Goal: Communication & Community: Participate in discussion

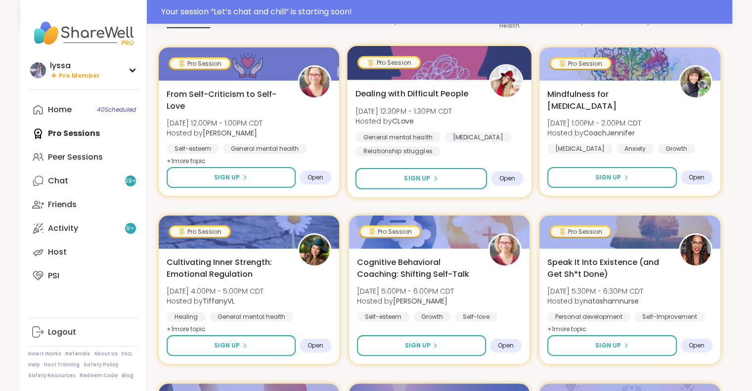
scroll to position [2, 0]
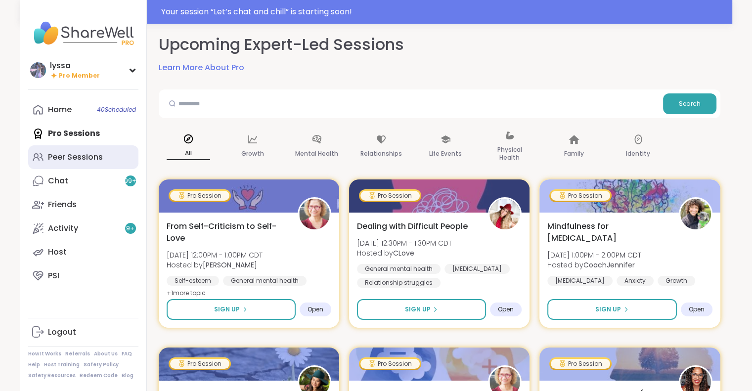
click at [97, 152] on div "Peer Sessions" at bounding box center [75, 157] width 55 height 11
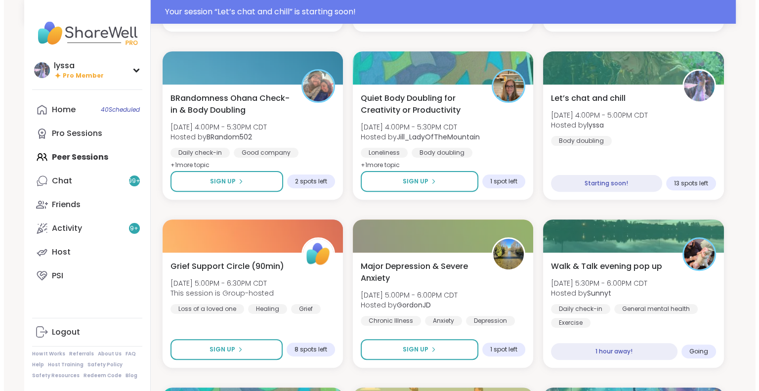
scroll to position [279, 0]
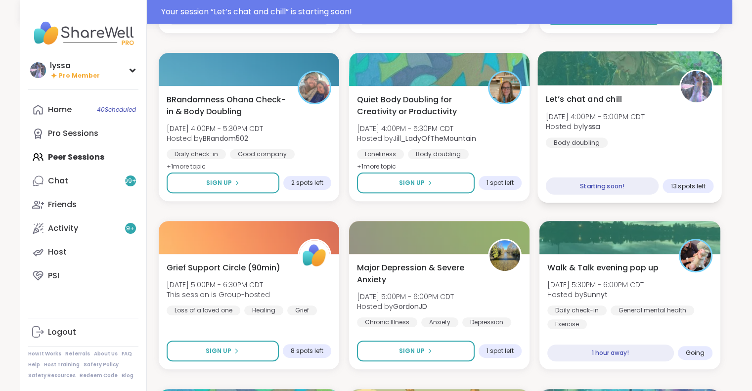
click at [638, 146] on div "Let’s chat and chill [DATE] 4:00PM - 5:00PM CDT Hosted by lyssa Body doubling" at bounding box center [630, 120] width 168 height 54
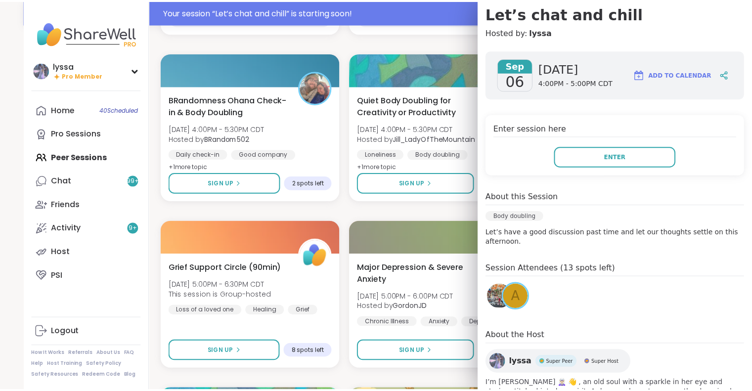
scroll to position [0, 0]
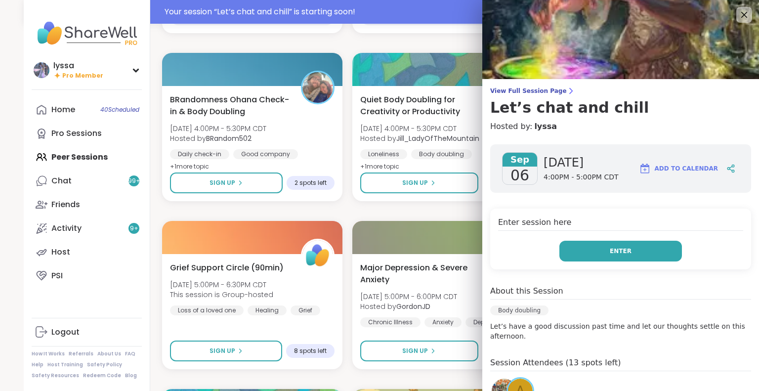
click at [569, 259] on button "Enter" at bounding box center [621, 251] width 123 height 21
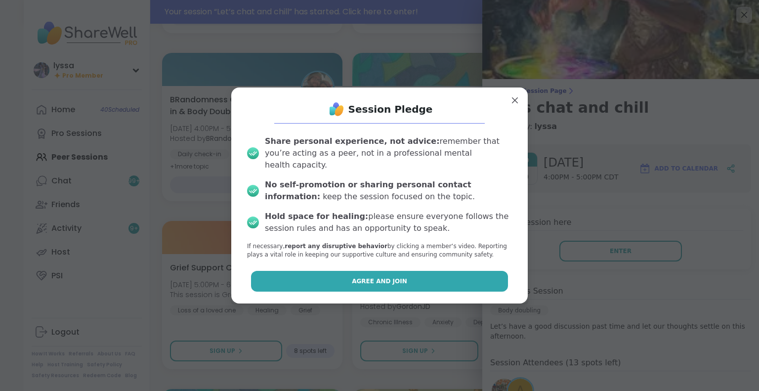
click at [403, 285] on button "Agree and Join" at bounding box center [380, 281] width 258 height 21
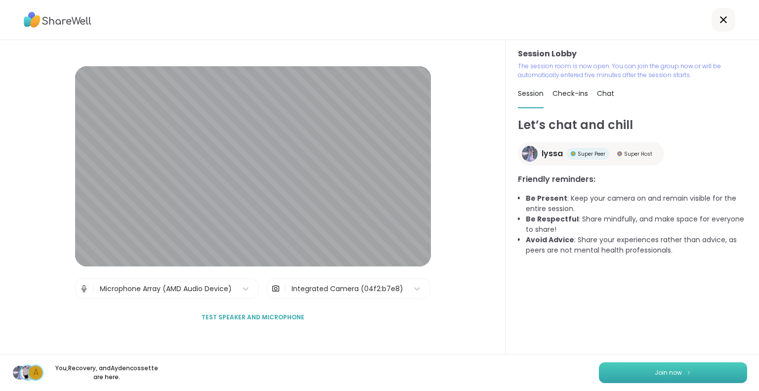
click at [603, 374] on button "Join now" at bounding box center [673, 372] width 148 height 21
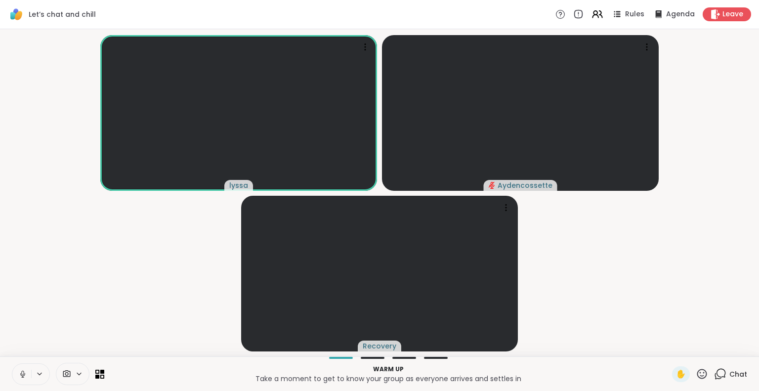
click at [751, 255] on html "Let’s chat and chill Rules Agenda Leave lyssa Aydencossette Recovery Warm up Ta…" at bounding box center [379, 195] width 759 height 391
click at [751, 78] on html "Let’s chat and chill Rules Agenda Leave lyssa Aydencossette Recovery Warm up Ta…" at bounding box center [379, 195] width 759 height 391
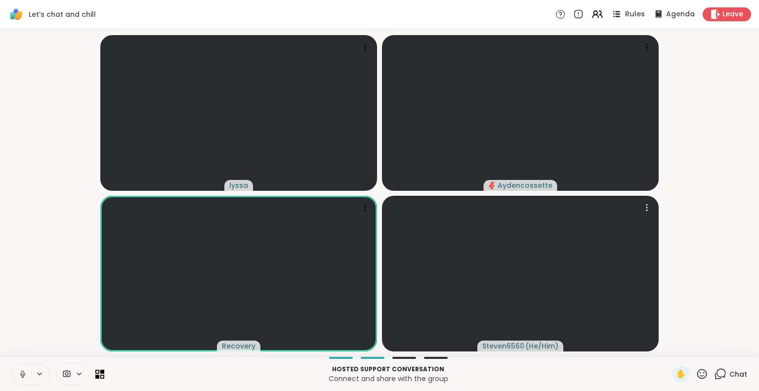
click at [615, 16] on icon at bounding box center [617, 16] width 5 height 1
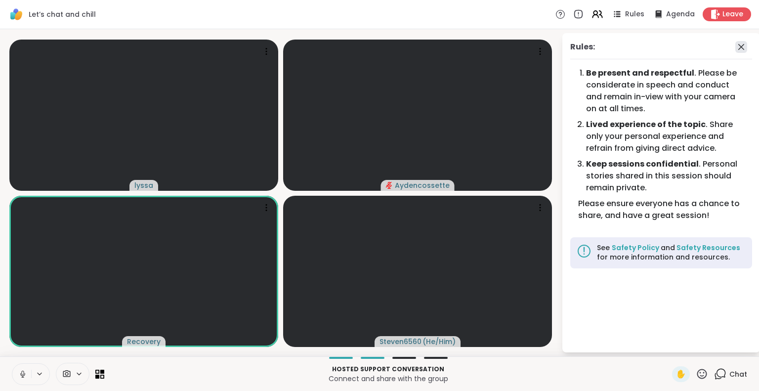
click at [742, 49] on icon at bounding box center [742, 47] width 12 height 12
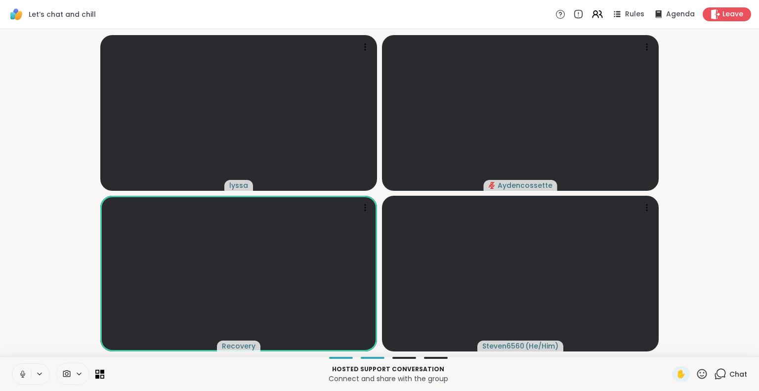
click at [696, 375] on icon at bounding box center [702, 374] width 12 height 12
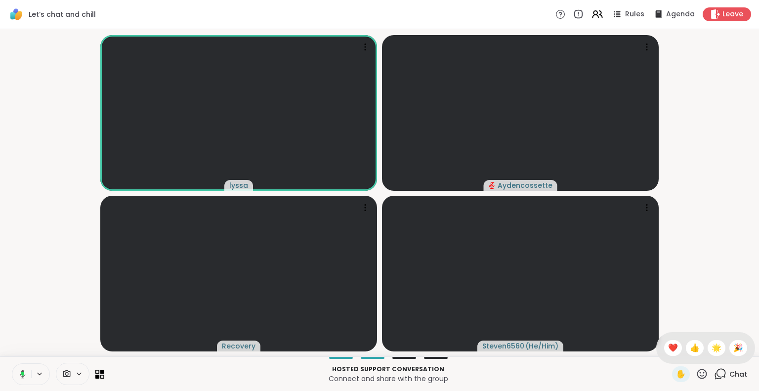
click at [690, 349] on span "👍" at bounding box center [695, 348] width 10 height 12
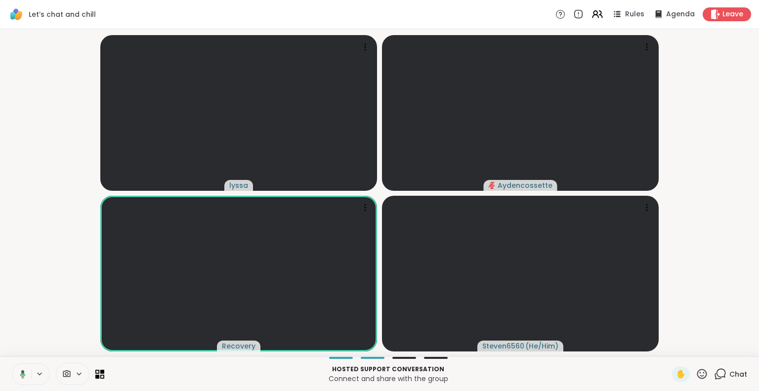
click at [19, 366] on button at bounding box center [21, 374] width 20 height 21
click at [24, 375] on icon at bounding box center [22, 374] width 9 height 9
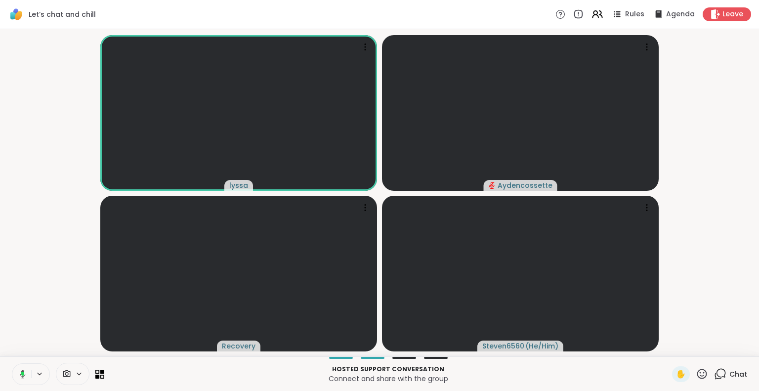
click at [0, 306] on div "[PERSON_NAME] Recovery Steven6560 ( He/Him )" at bounding box center [379, 192] width 759 height 327
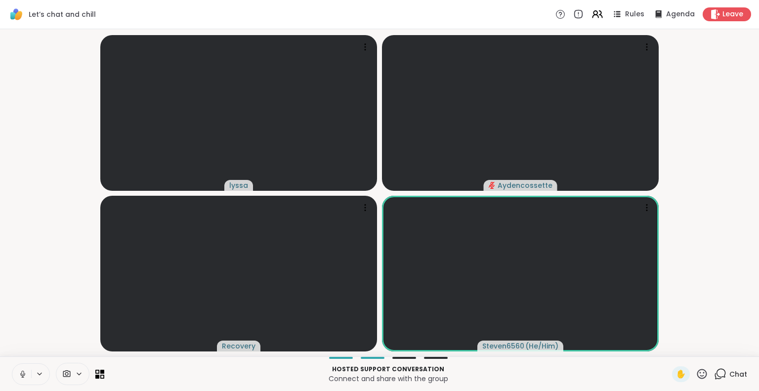
click at [15, 374] on button at bounding box center [21, 374] width 19 height 21
click at [22, 375] on icon at bounding box center [22, 374] width 9 height 9
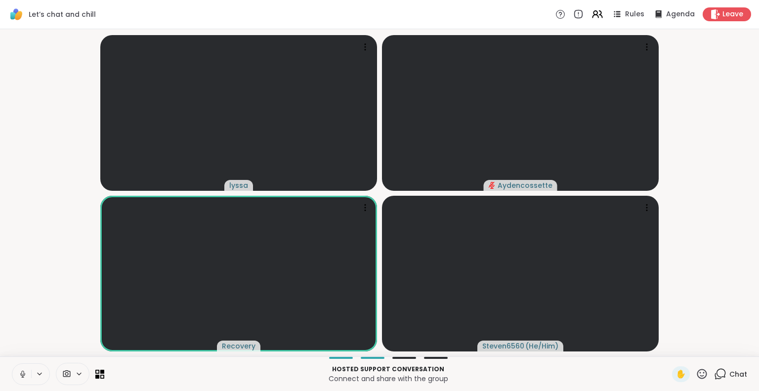
click at [20, 376] on icon at bounding box center [22, 374] width 9 height 9
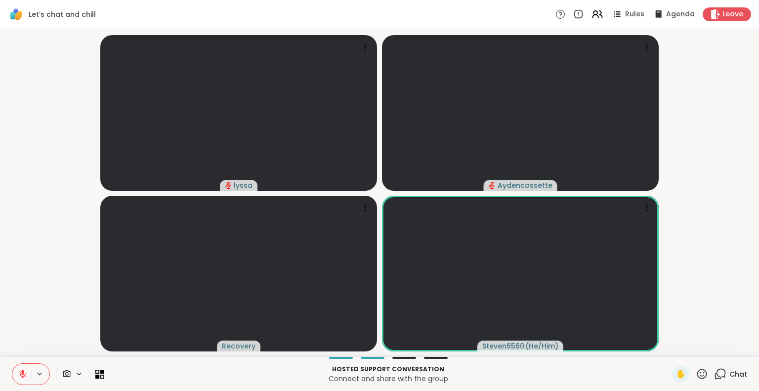
click at [22, 374] on icon at bounding box center [22, 374] width 7 height 7
click at [20, 377] on icon at bounding box center [21, 374] width 9 height 9
click at [22, 378] on icon at bounding box center [22, 374] width 9 height 9
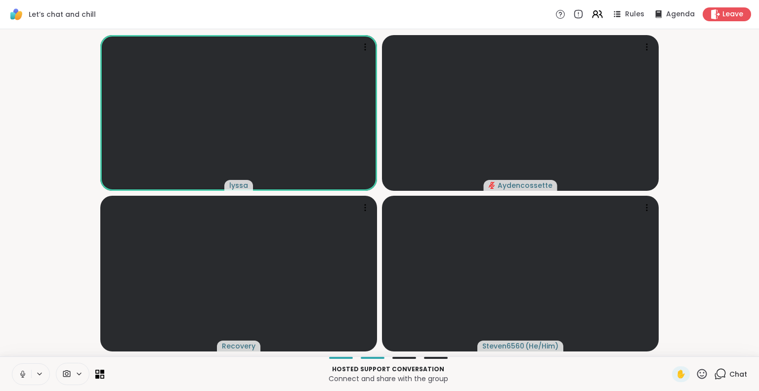
click at [747, 104] on video-player-container "[PERSON_NAME] Recovery Steven6560 ( He/Him )" at bounding box center [379, 192] width 747 height 319
click at [696, 373] on icon at bounding box center [702, 374] width 12 height 12
click at [684, 302] on video-player-container "[PERSON_NAME] Recovery Steven6560 ( He/Him )" at bounding box center [379, 192] width 747 height 319
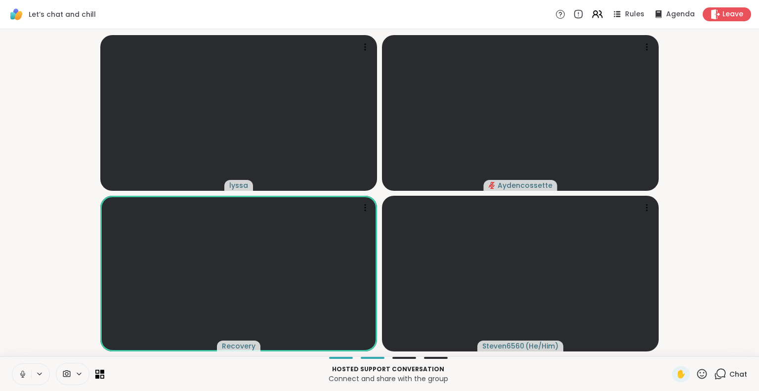
click at [22, 374] on icon at bounding box center [22, 374] width 9 height 9
click at [24, 370] on icon at bounding box center [22, 374] width 9 height 9
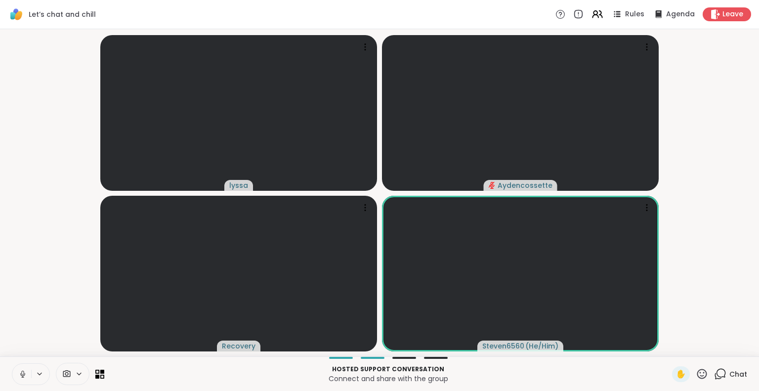
click at [15, 370] on button at bounding box center [21, 374] width 19 height 21
click at [22, 374] on icon at bounding box center [22, 374] width 7 height 7
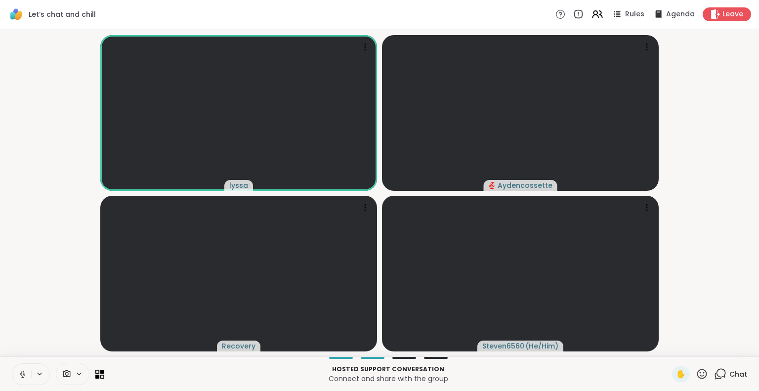
click at [14, 374] on button at bounding box center [21, 374] width 19 height 21
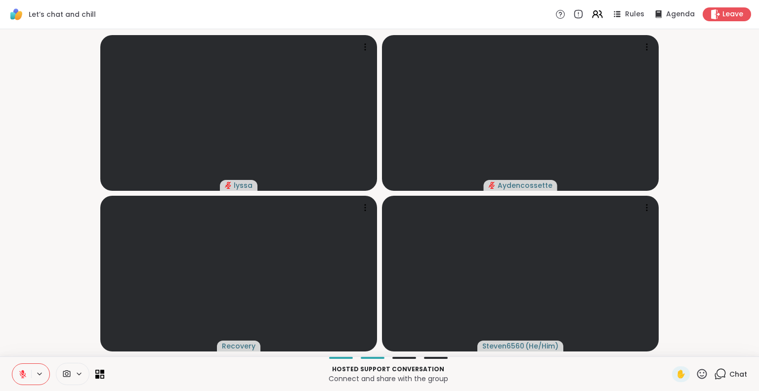
click at [21, 377] on icon at bounding box center [22, 374] width 9 height 9
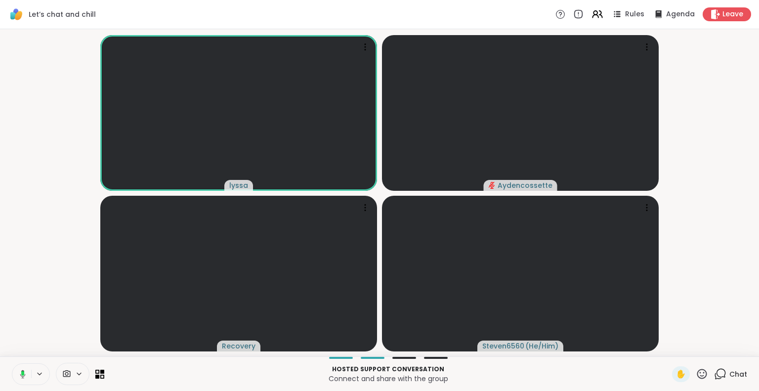
click at [698, 372] on icon at bounding box center [702, 374] width 12 height 12
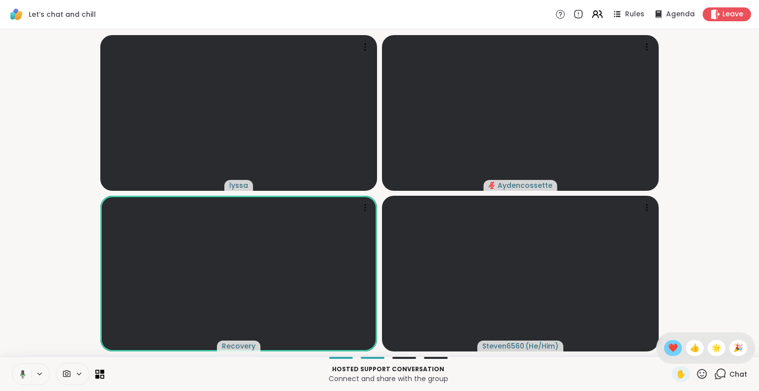
click at [668, 343] on span "❤️" at bounding box center [673, 348] width 10 height 12
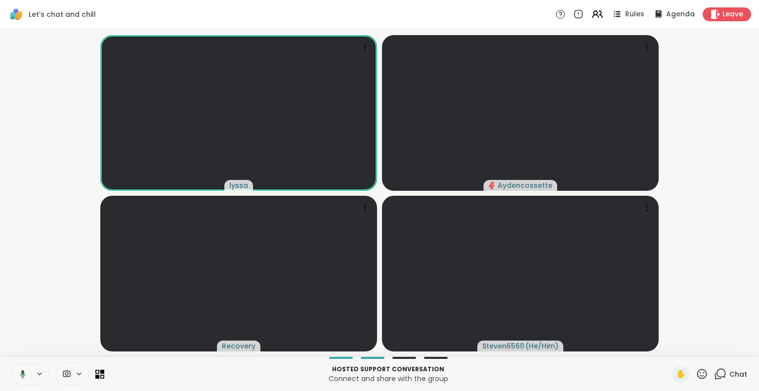
click at [22, 374] on icon at bounding box center [22, 375] width 3 height 2
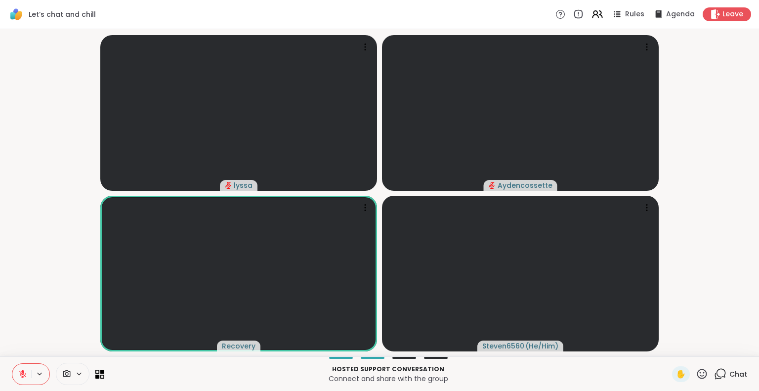
click at [15, 382] on button at bounding box center [21, 374] width 19 height 21
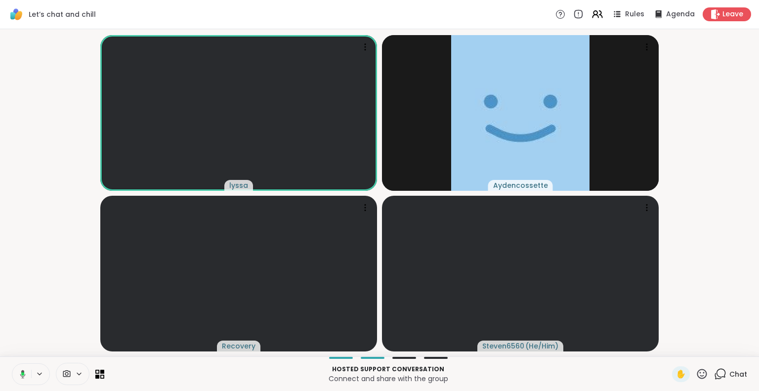
click at [15, 374] on button at bounding box center [21, 374] width 20 height 21
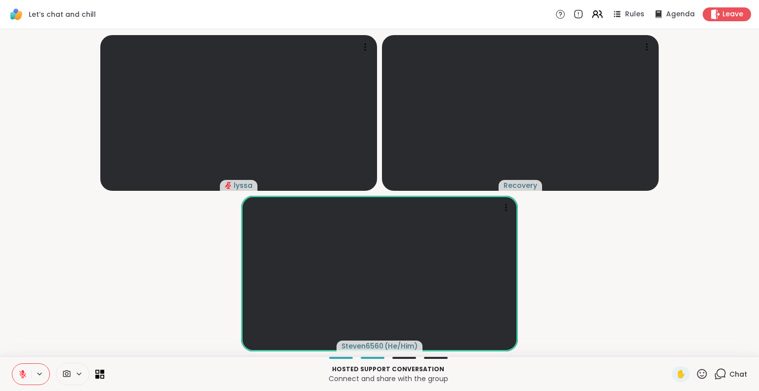
click at [16, 378] on button at bounding box center [21, 374] width 19 height 21
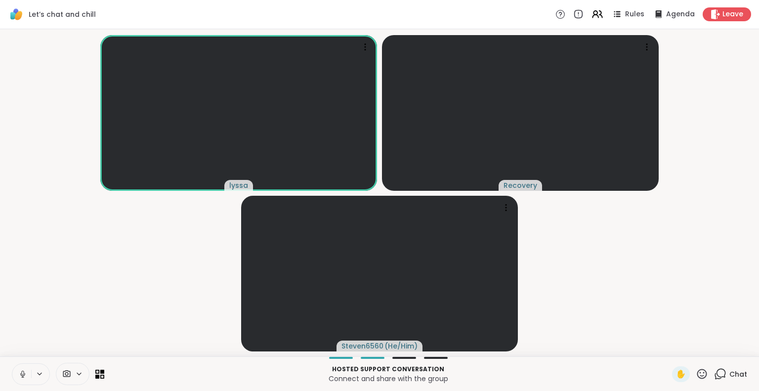
click at [24, 372] on icon at bounding box center [22, 374] width 9 height 9
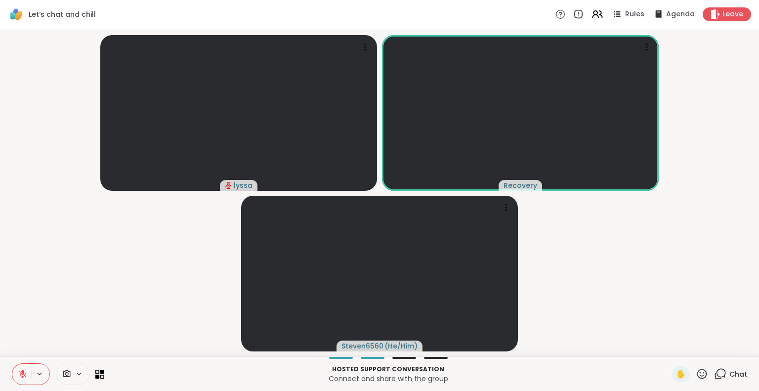
scroll to position [0, 5]
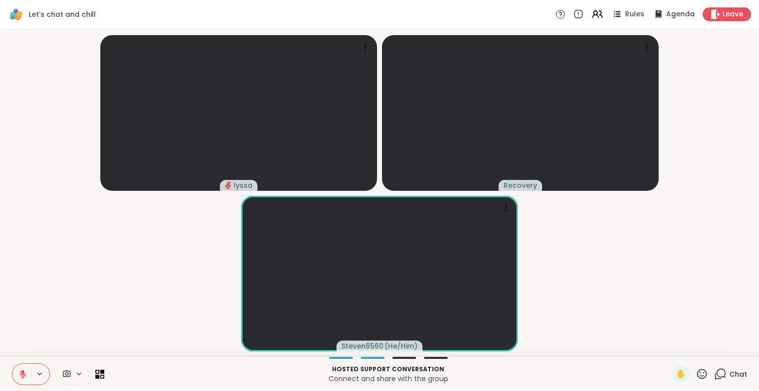
click at [21, 372] on icon at bounding box center [22, 372] width 3 height 4
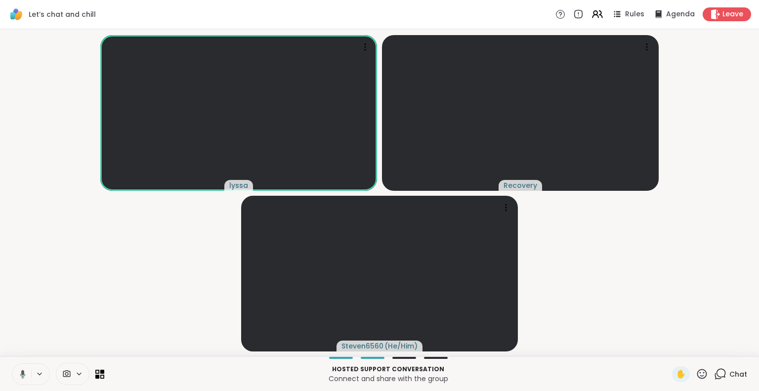
scroll to position [0, 2]
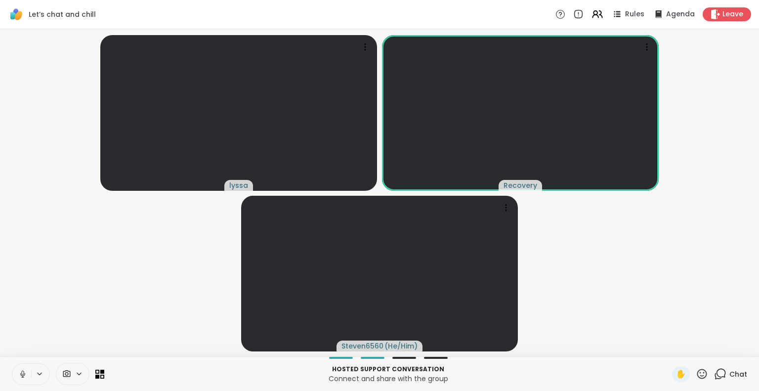
click at [698, 377] on icon at bounding box center [703, 374] width 10 height 10
click at [668, 352] on span "❤️" at bounding box center [673, 348] width 10 height 12
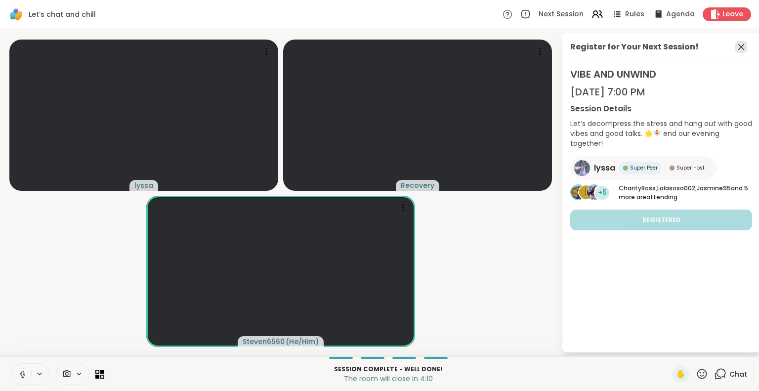
click at [738, 48] on icon at bounding box center [742, 47] width 12 height 12
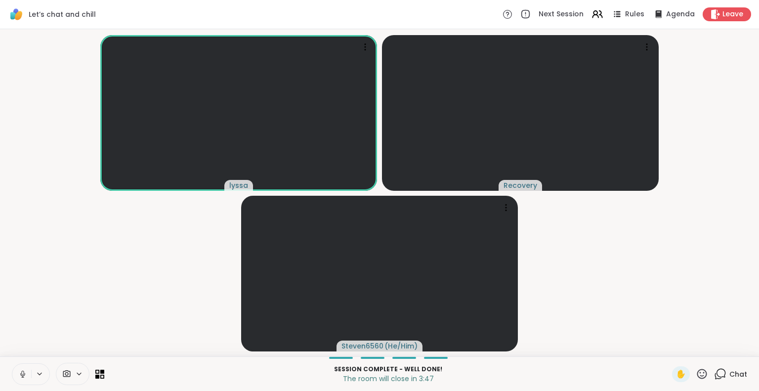
click at [696, 371] on icon at bounding box center [702, 374] width 12 height 12
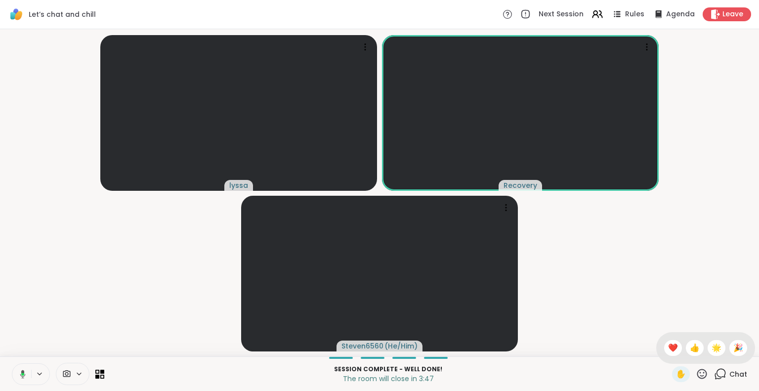
click at [668, 348] on span "❤️" at bounding box center [673, 348] width 10 height 12
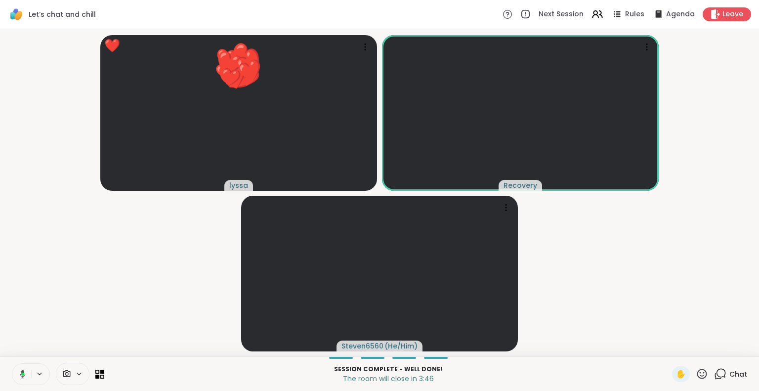
click at [696, 375] on icon at bounding box center [702, 374] width 12 height 12
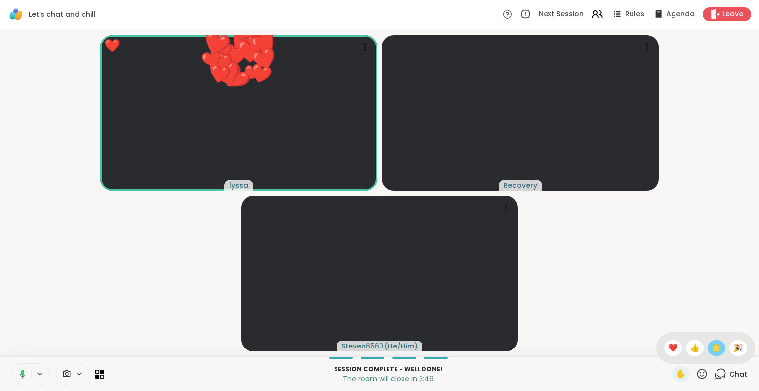
click at [712, 350] on span "🌟" at bounding box center [717, 348] width 10 height 12
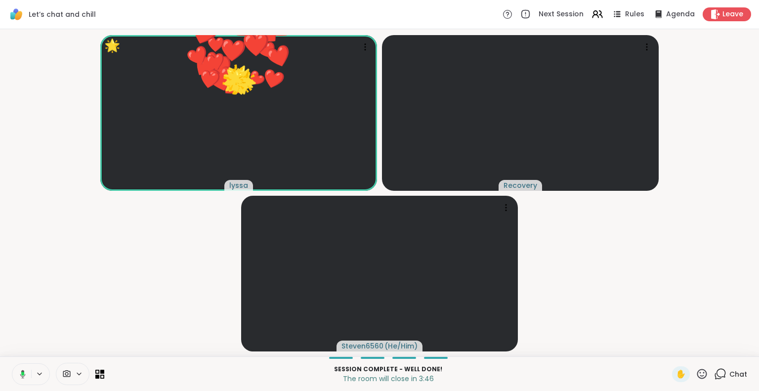
click at [696, 375] on icon at bounding box center [702, 374] width 12 height 12
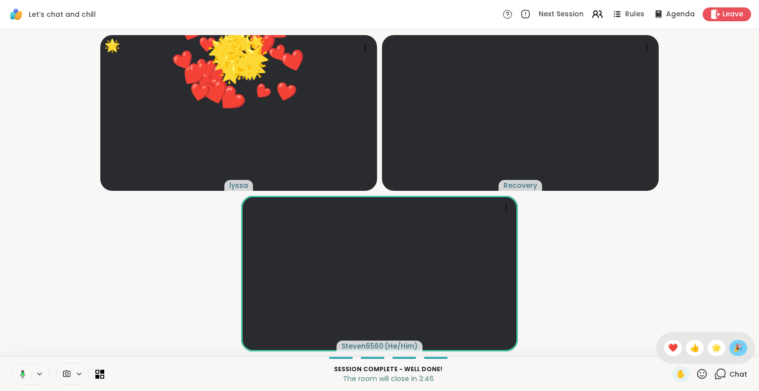
click at [734, 352] on span "🎉" at bounding box center [739, 348] width 10 height 12
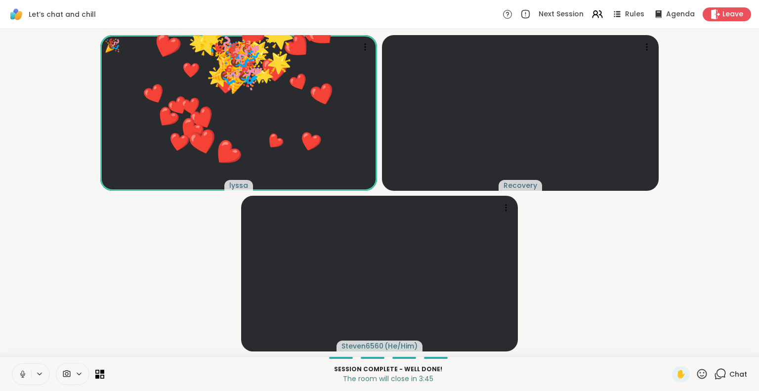
click at [698, 378] on icon at bounding box center [702, 374] width 12 height 12
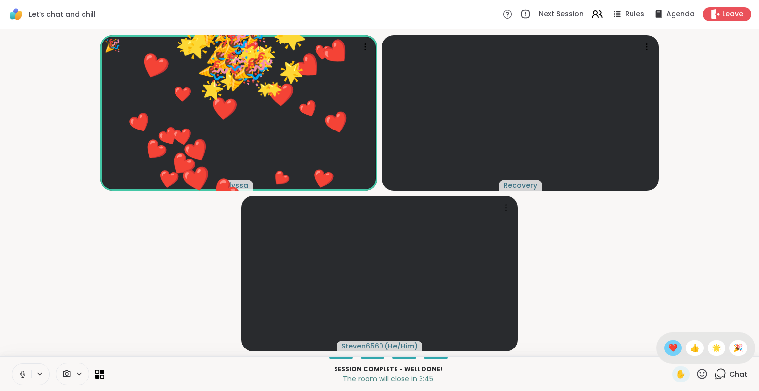
click at [668, 348] on span "❤️" at bounding box center [673, 348] width 10 height 12
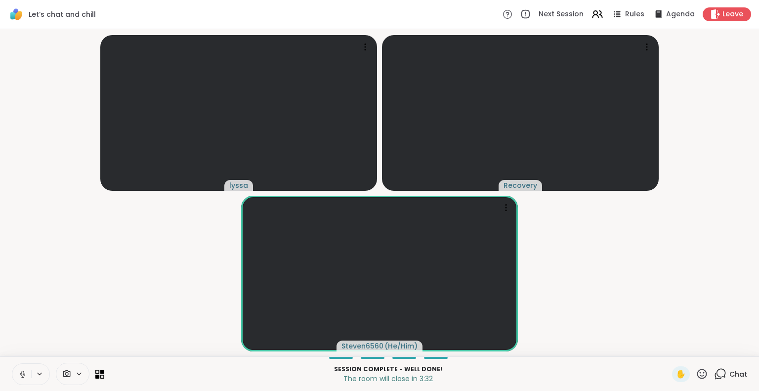
click at [714, 371] on icon at bounding box center [720, 374] width 12 height 12
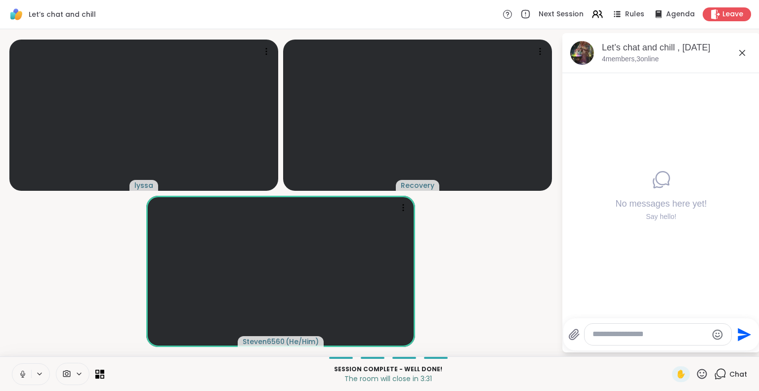
click at [672, 337] on textarea "Type your message" at bounding box center [650, 334] width 115 height 10
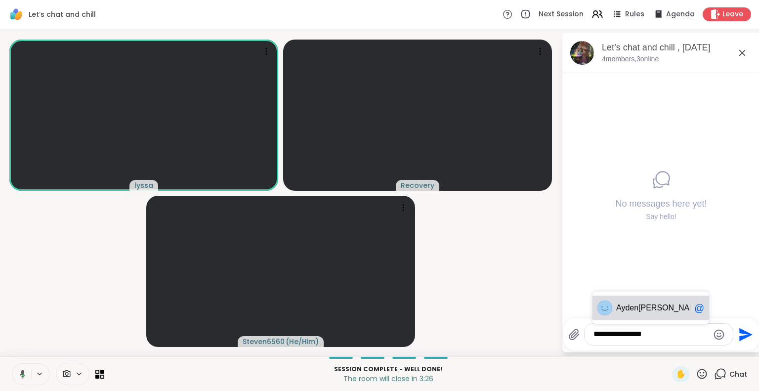
click at [606, 307] on img at bounding box center [605, 308] width 15 height 15
type textarea "**********"
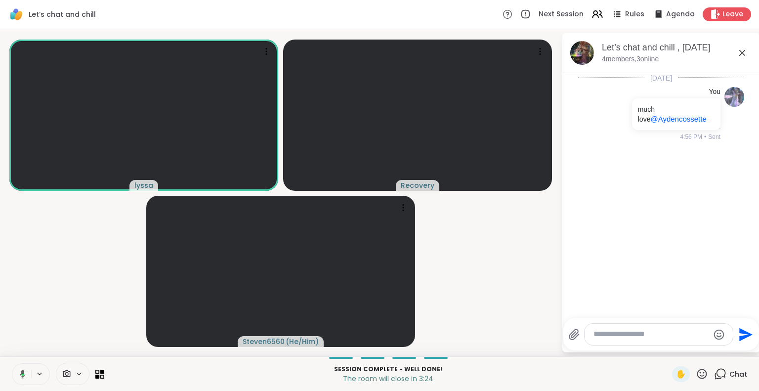
click at [742, 54] on icon at bounding box center [743, 53] width 12 height 12
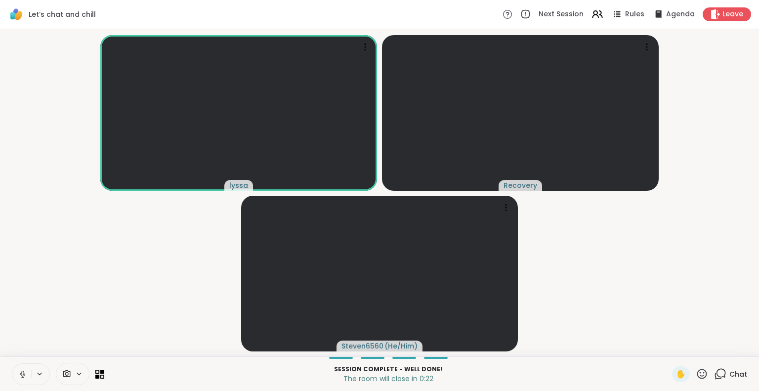
click at [696, 379] on icon at bounding box center [702, 374] width 12 height 12
click at [668, 342] on span "❤️" at bounding box center [673, 348] width 10 height 12
click at [696, 378] on icon at bounding box center [702, 374] width 12 height 12
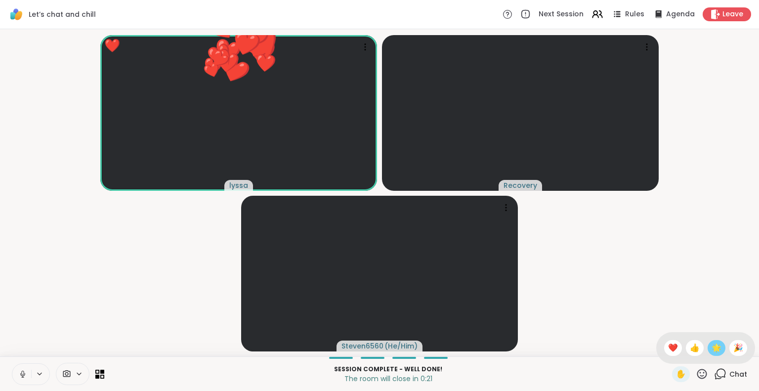
click at [712, 352] on span "🌟" at bounding box center [717, 348] width 10 height 12
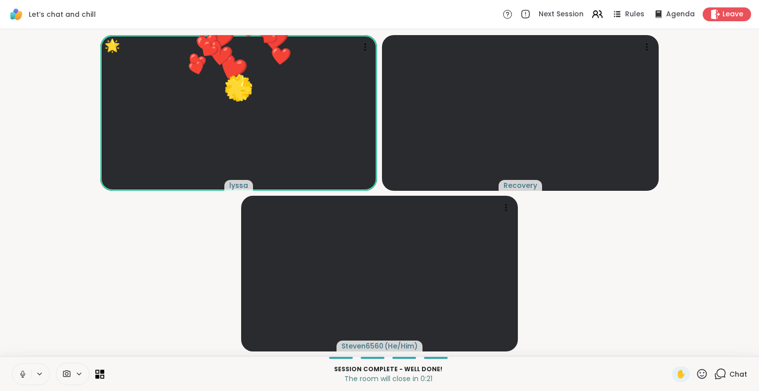
click at [696, 375] on icon at bounding box center [702, 374] width 12 height 12
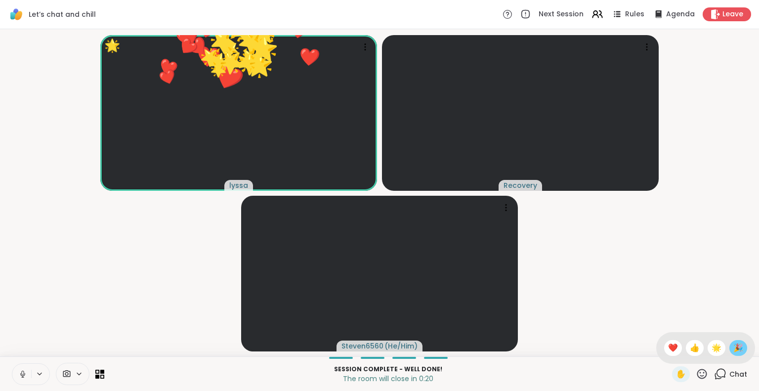
click at [734, 349] on span "🎉" at bounding box center [739, 348] width 10 height 12
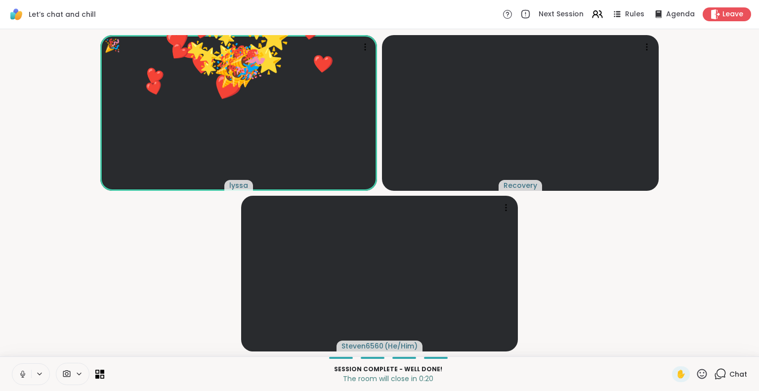
click at [698, 376] on icon at bounding box center [703, 374] width 10 height 10
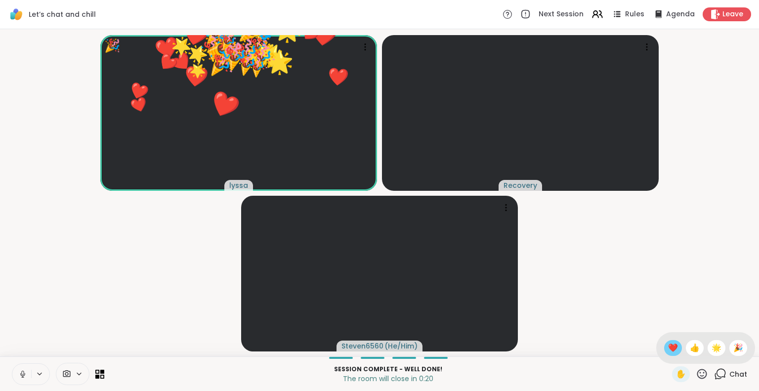
click at [668, 353] on span "❤️" at bounding box center [673, 348] width 10 height 12
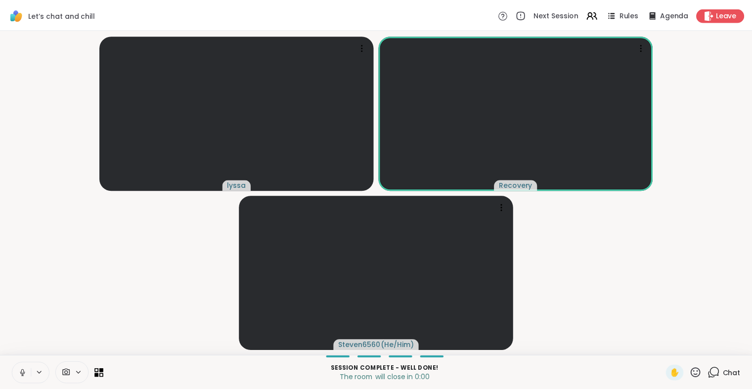
scroll to position [0, 0]
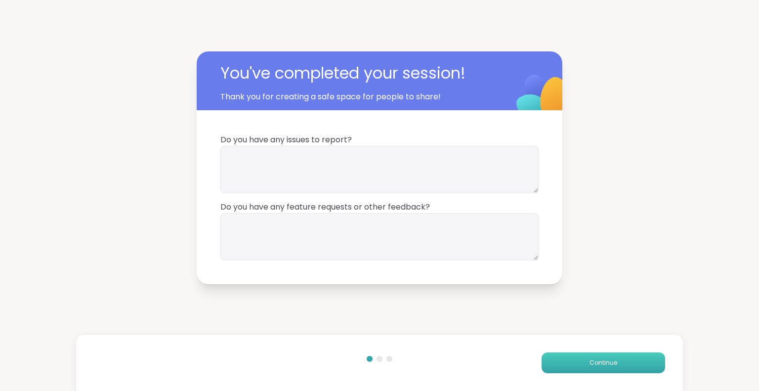
click at [590, 358] on span "Continue" at bounding box center [604, 362] width 28 height 9
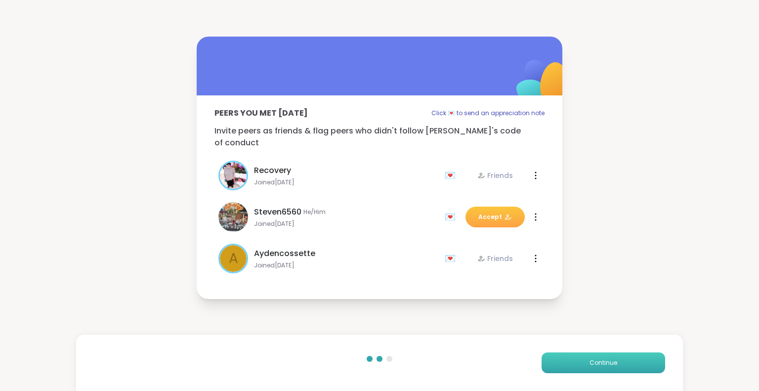
click at [590, 358] on span "Continue" at bounding box center [604, 362] width 28 height 9
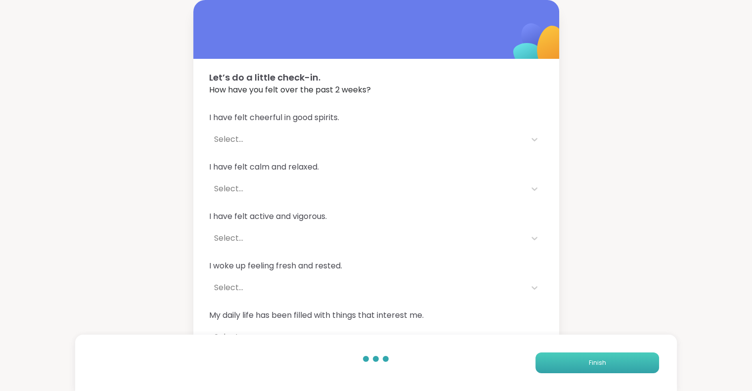
click at [585, 358] on button "Finish" at bounding box center [597, 362] width 124 height 21
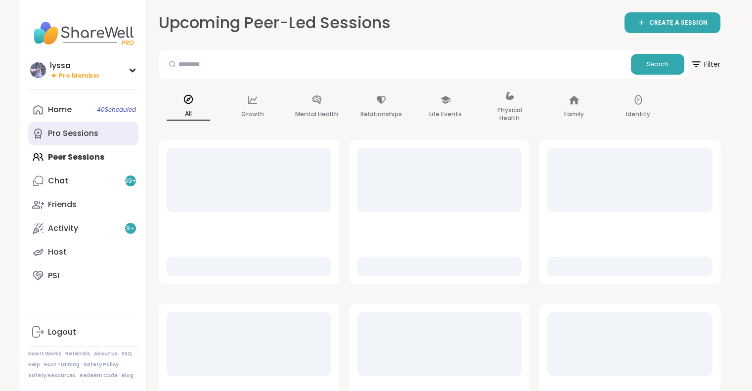
click at [74, 145] on link "Pro Sessions" at bounding box center [83, 134] width 110 height 24
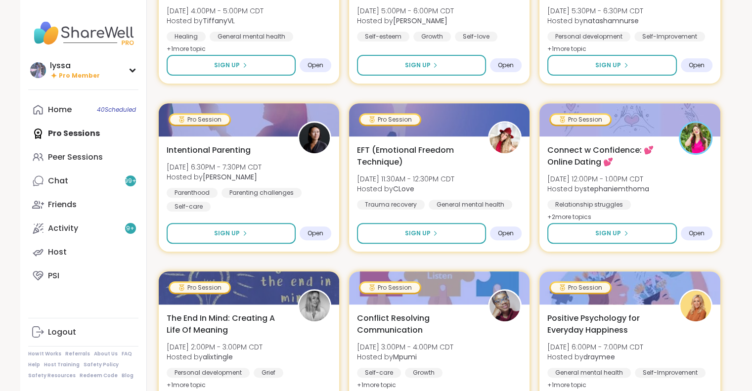
scroll to position [221, 0]
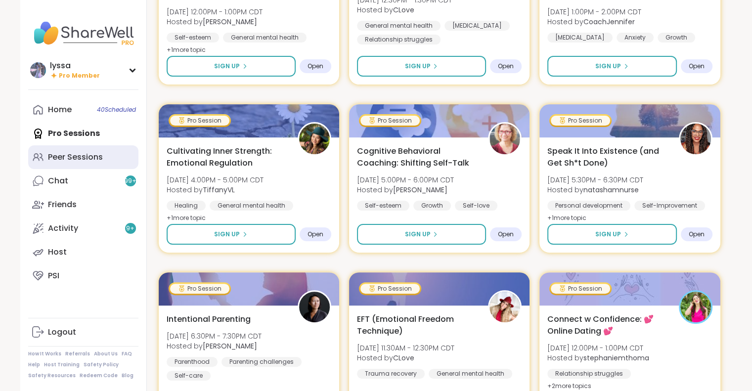
click at [104, 151] on link "Peer Sessions" at bounding box center [83, 157] width 110 height 24
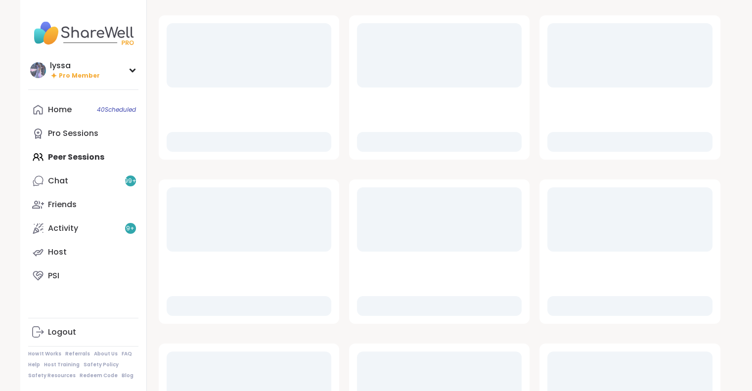
scroll to position [125, 0]
